Goal: Task Accomplishment & Management: Use online tool/utility

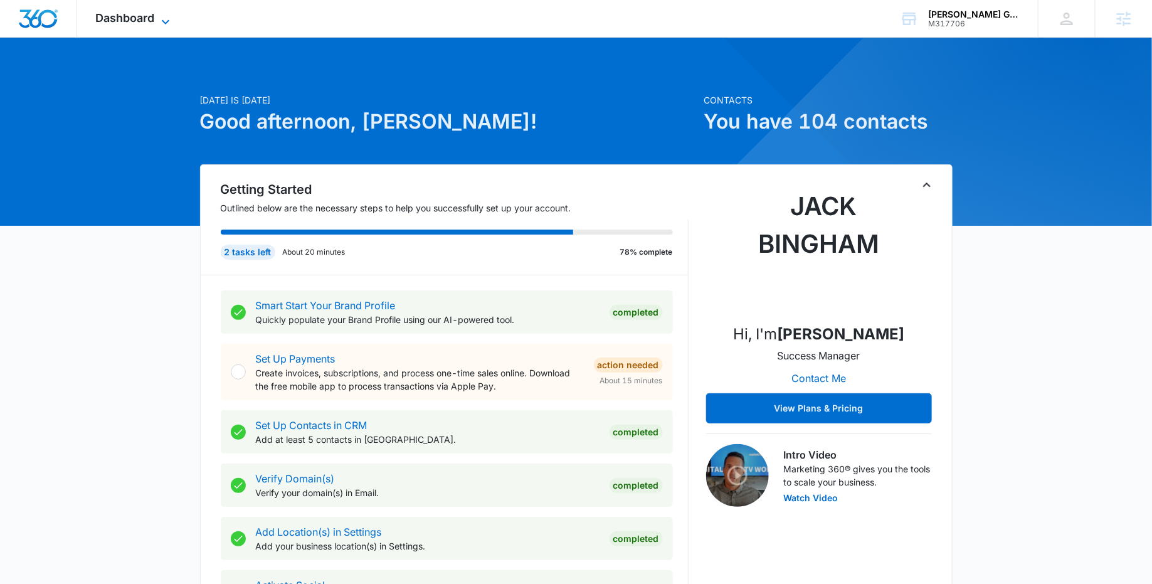
click at [166, 19] on icon at bounding box center [165, 21] width 15 height 15
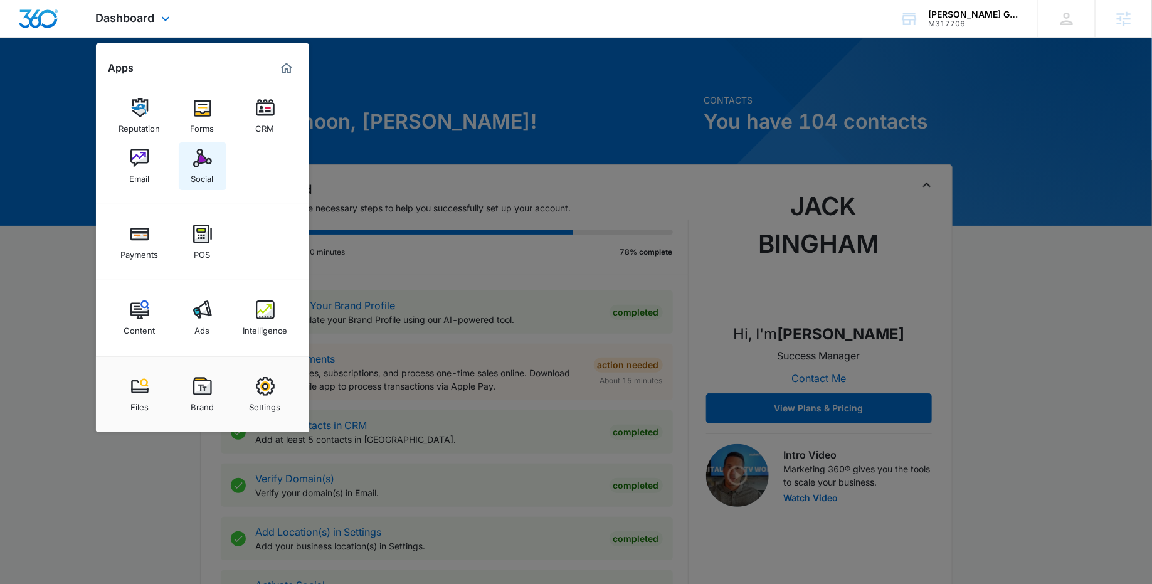
click at [216, 171] on link "Social" at bounding box center [203, 166] width 48 height 48
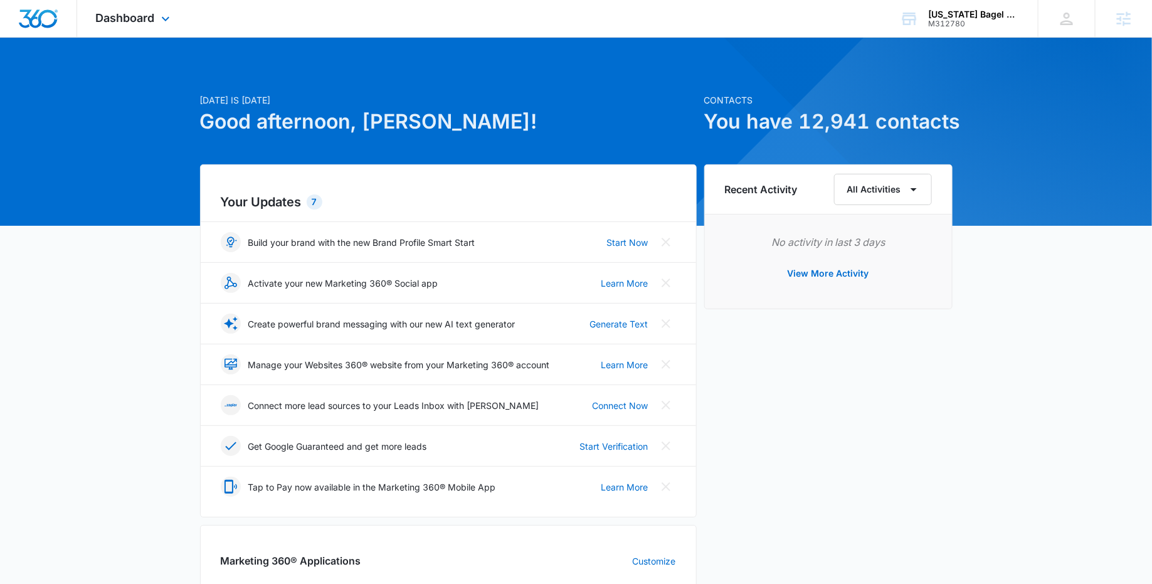
click at [174, 19] on div "Dashboard Apps Reputation CRM Email Social POS Content Ads Intelligence Files B…" at bounding box center [134, 18] width 115 height 37
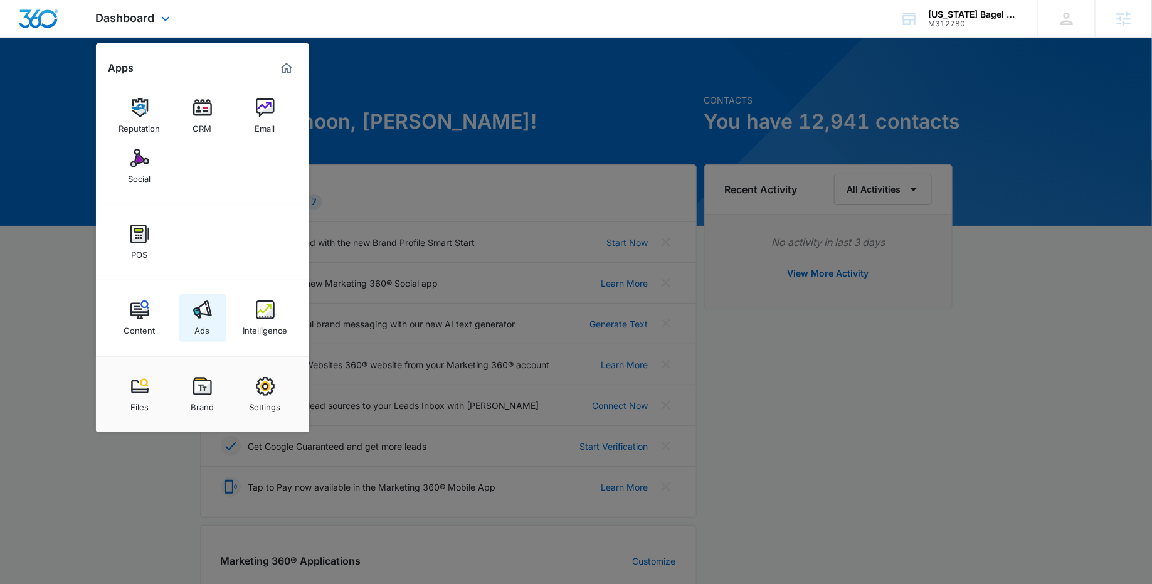
click at [200, 329] on div "Ads" at bounding box center [202, 327] width 15 height 16
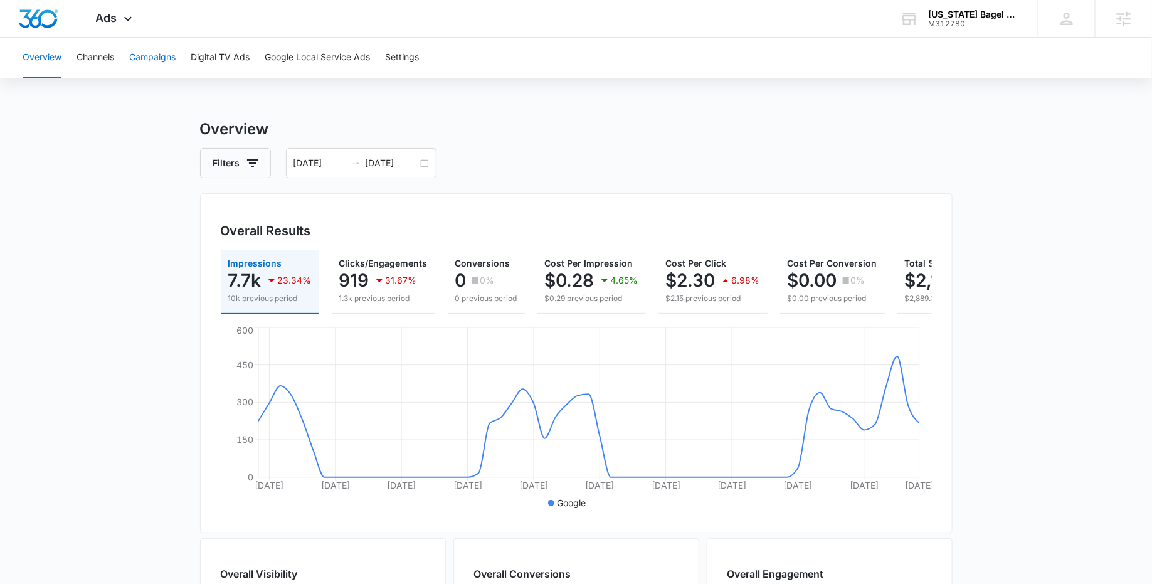
click at [162, 63] on button "Campaigns" at bounding box center [152, 58] width 46 height 40
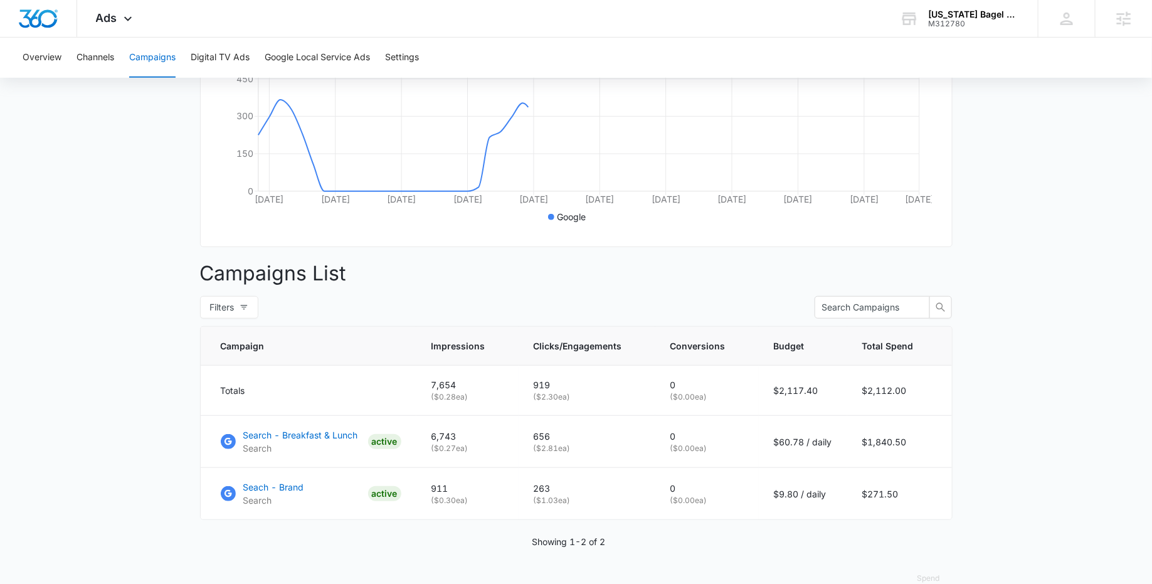
scroll to position [308, 0]
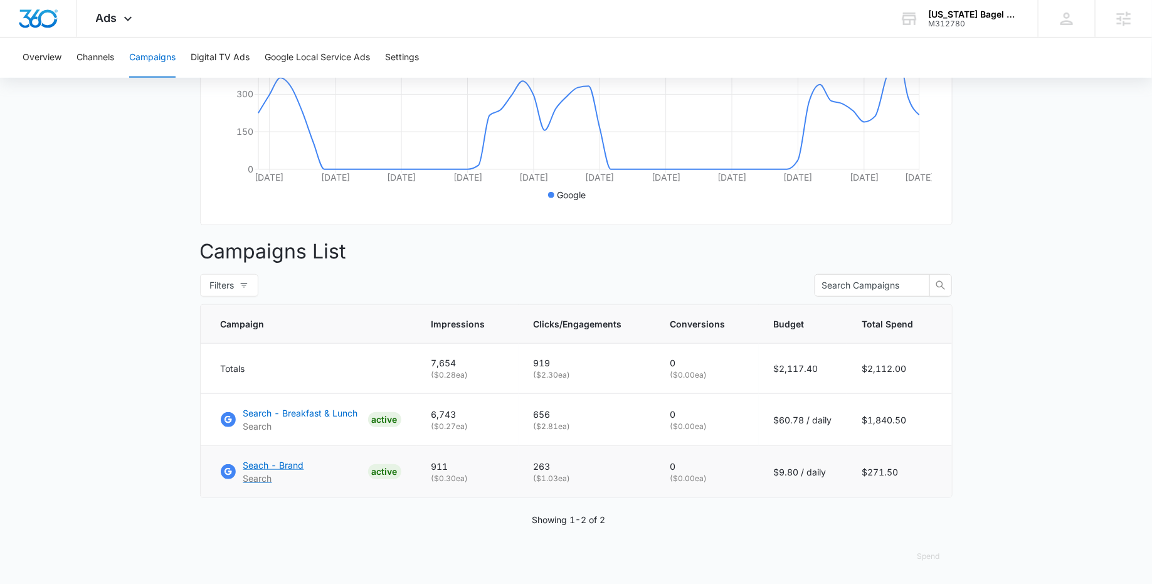
click at [283, 465] on p "Seach - Brand" at bounding box center [273, 464] width 61 height 13
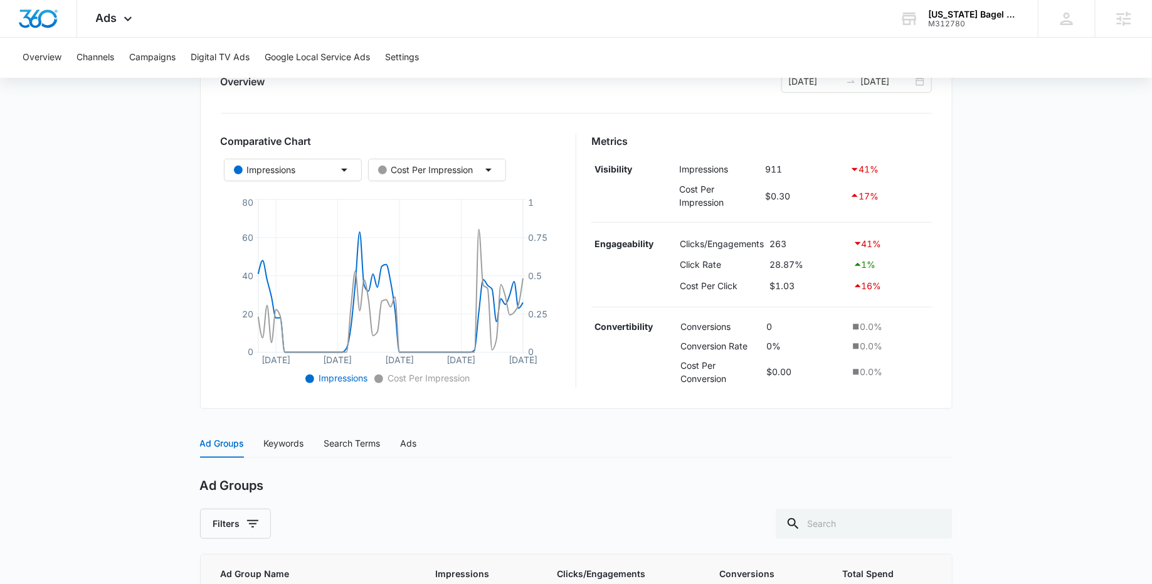
scroll to position [284, 0]
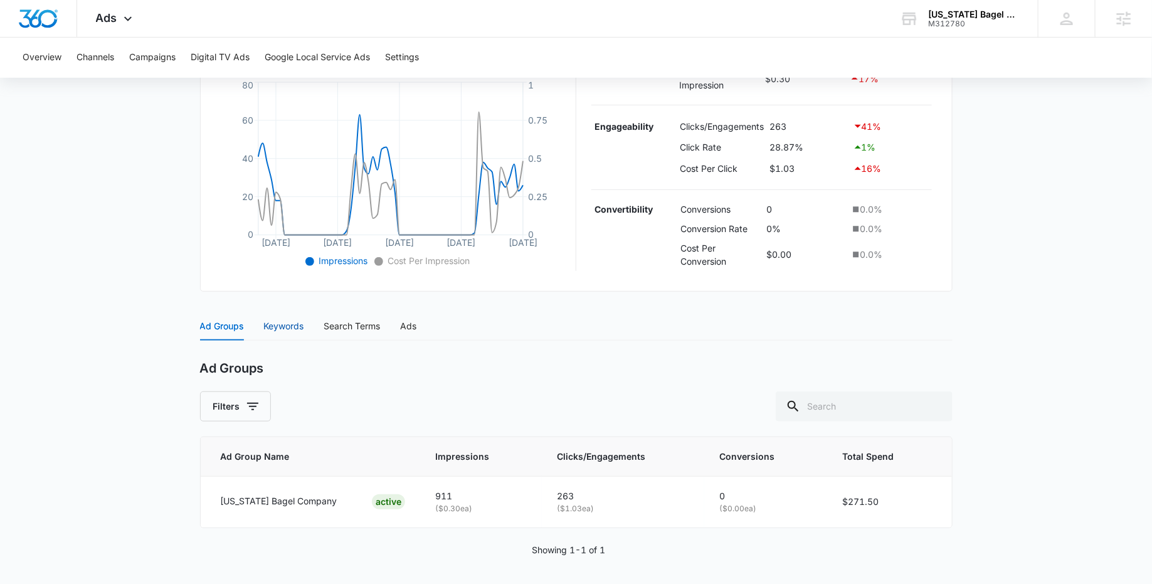
click at [283, 329] on div "Keywords" at bounding box center [284, 326] width 40 height 14
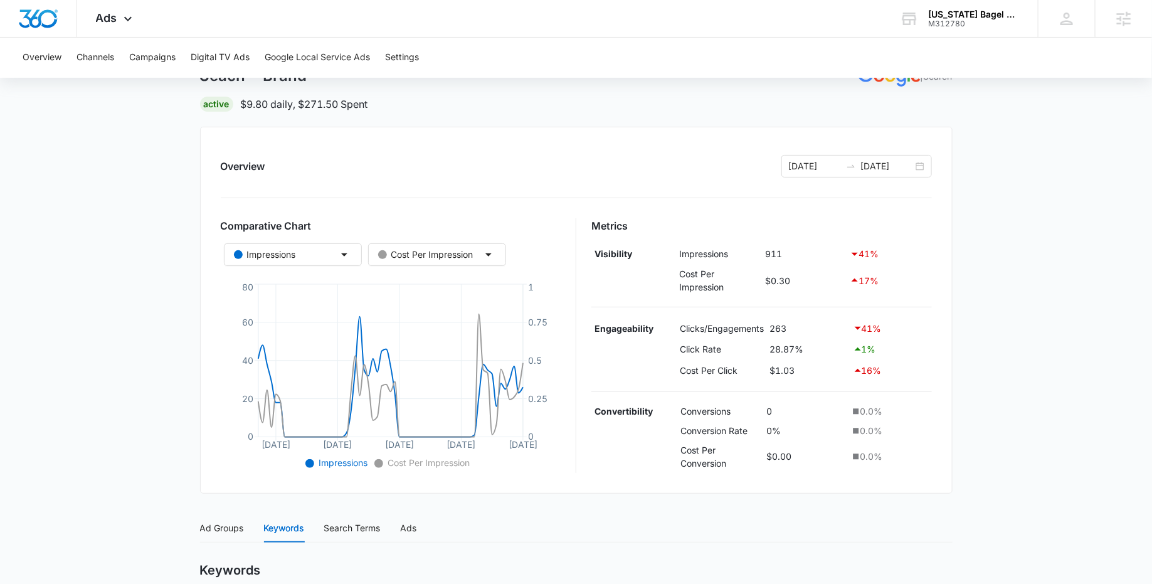
scroll to position [85, 0]
drag, startPoint x: 773, startPoint y: 345, endPoint x: 810, endPoint y: 346, distance: 37.6
click at [810, 346] on td "28.87%" at bounding box center [808, 346] width 83 height 21
copy td "28.87%"
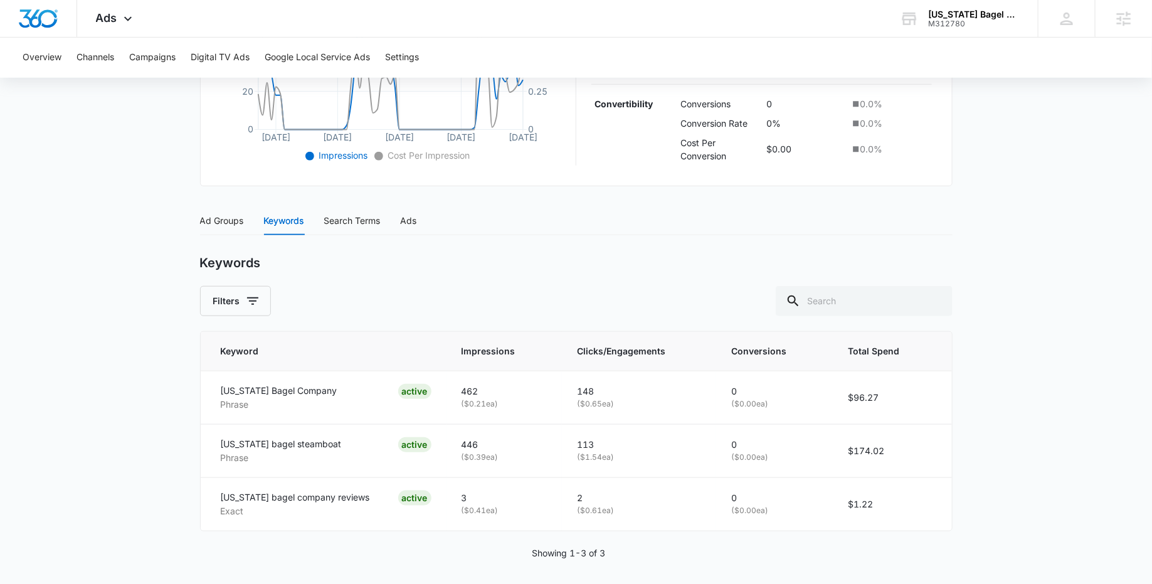
scroll to position [393, 0]
click at [140, 428] on main "Seach - Brand | Search Active $9.80 daily , $271.50 Spent Overview 08/07/2025 1…" at bounding box center [576, 156] width 1152 height 862
